Goal: Task Accomplishment & Management: Use online tool/utility

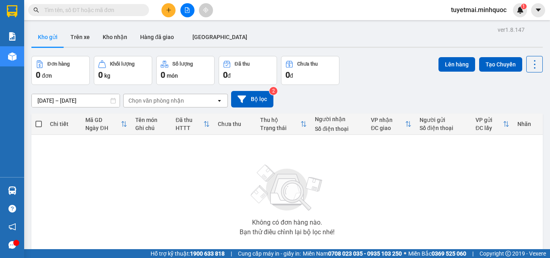
click at [112, 10] on input "text" at bounding box center [91, 10] width 95 height 9
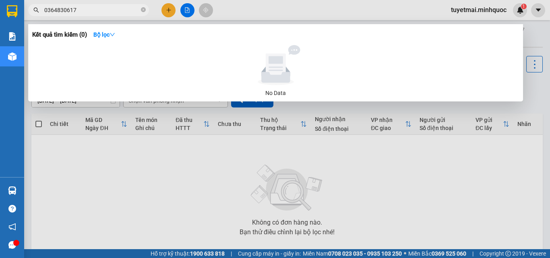
click at [107, 12] on input "0364830617" at bounding box center [91, 10] width 95 height 9
drag, startPoint x: 107, startPoint y: 11, endPoint x: 100, endPoint y: 10, distance: 6.5
click at [103, 11] on input "0364830617" at bounding box center [91, 10] width 95 height 9
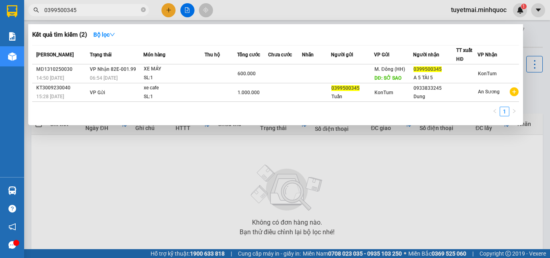
click at [100, 7] on input "0399500345" at bounding box center [91, 10] width 95 height 9
type input "0364830617"
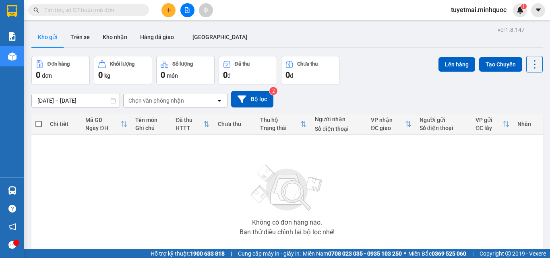
click at [184, 9] on button at bounding box center [187, 10] width 14 height 14
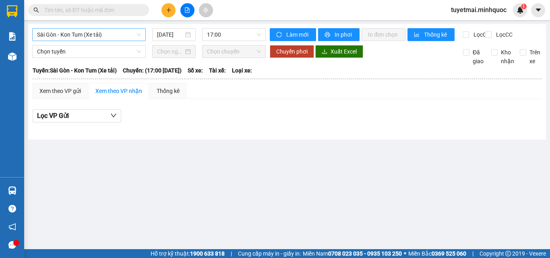
click at [107, 36] on span "Sài Gòn - Kon Tum (Xe tải)" at bounding box center [89, 35] width 104 height 12
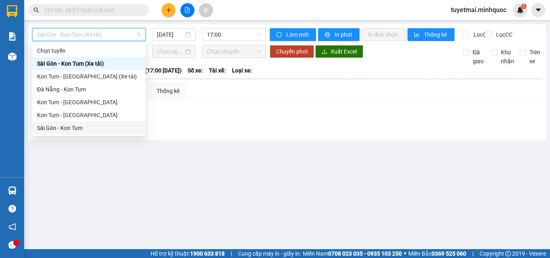
click at [75, 129] on div "Sài Gòn - Kon Tum" at bounding box center [89, 128] width 104 height 9
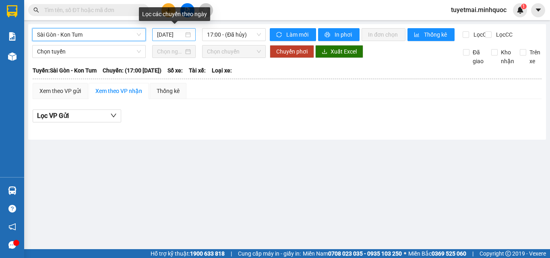
click at [179, 33] on input "15/10/2025" at bounding box center [170, 34] width 27 height 9
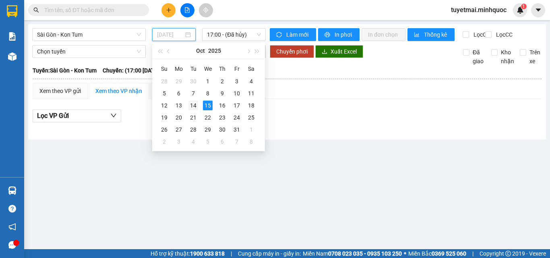
click at [194, 106] on div "14" at bounding box center [193, 106] width 10 height 10
type input "14/10/2025"
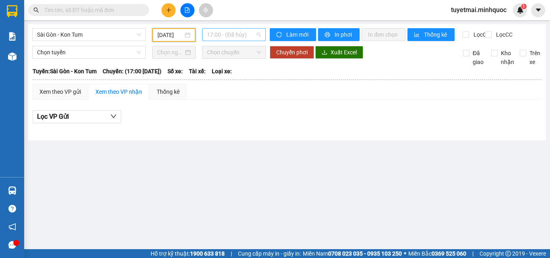
click at [243, 33] on span "17:00 - (Đã hủy)" at bounding box center [234, 35] width 54 height 12
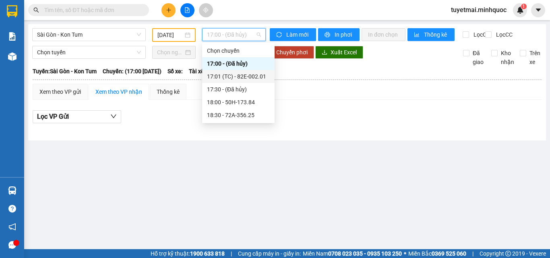
click at [243, 80] on div "17:01 (TC) - 82E-002.01" at bounding box center [238, 76] width 63 height 9
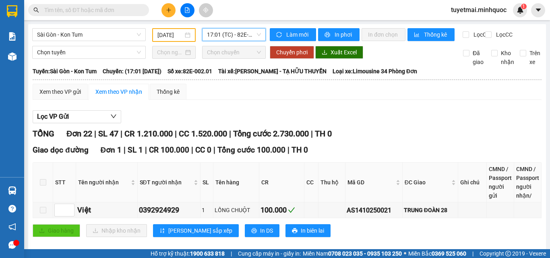
click at [225, 35] on span "17:01 (TC) - 82E-002.01" at bounding box center [234, 35] width 54 height 12
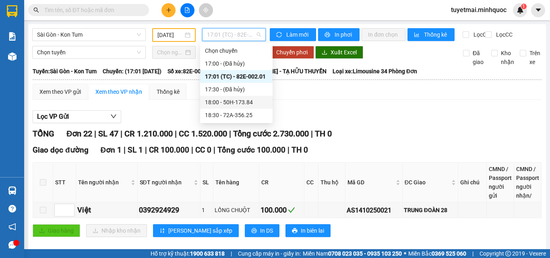
click at [245, 98] on div "18:00 - 50H-173.84" at bounding box center [236, 102] width 63 height 9
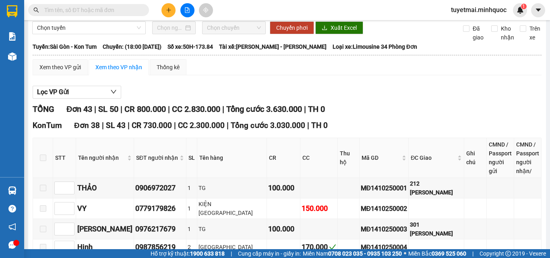
scroll to position [12, 0]
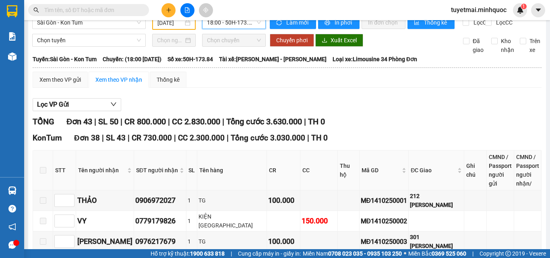
click at [247, 25] on span "18:00 - 50H-173.84" at bounding box center [234, 22] width 54 height 12
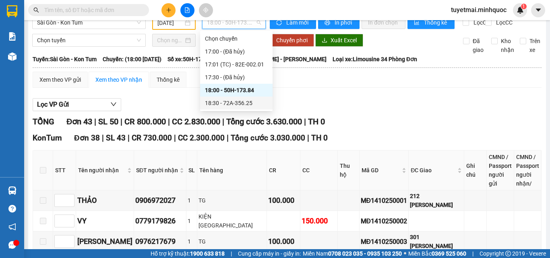
click at [255, 99] on div "18:30 - 72A-356.25" at bounding box center [236, 103] width 63 height 9
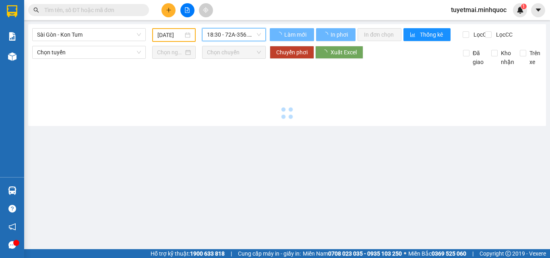
scroll to position [0, 0]
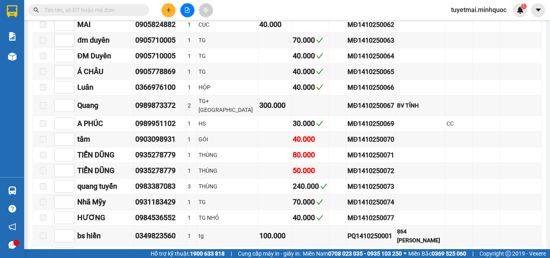
scroll to position [443, 0]
